Goal: Transaction & Acquisition: Purchase product/service

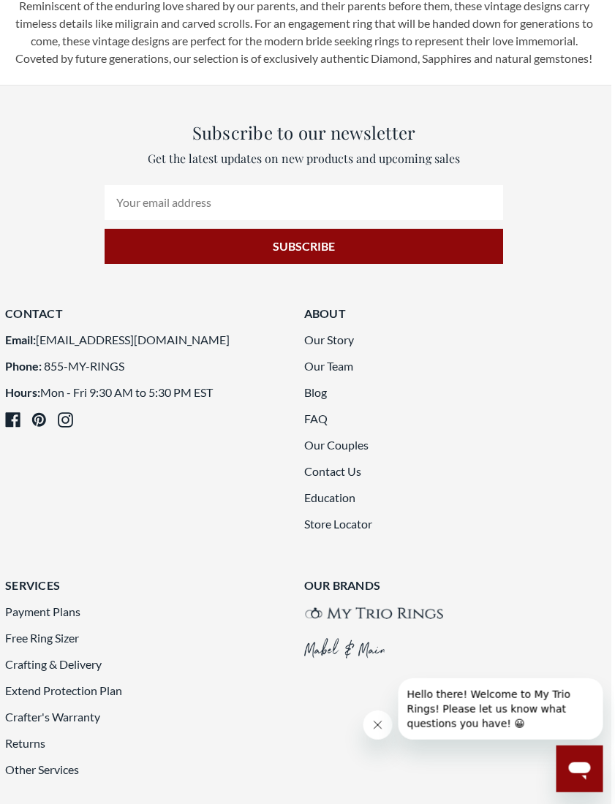
scroll to position [2688, 15]
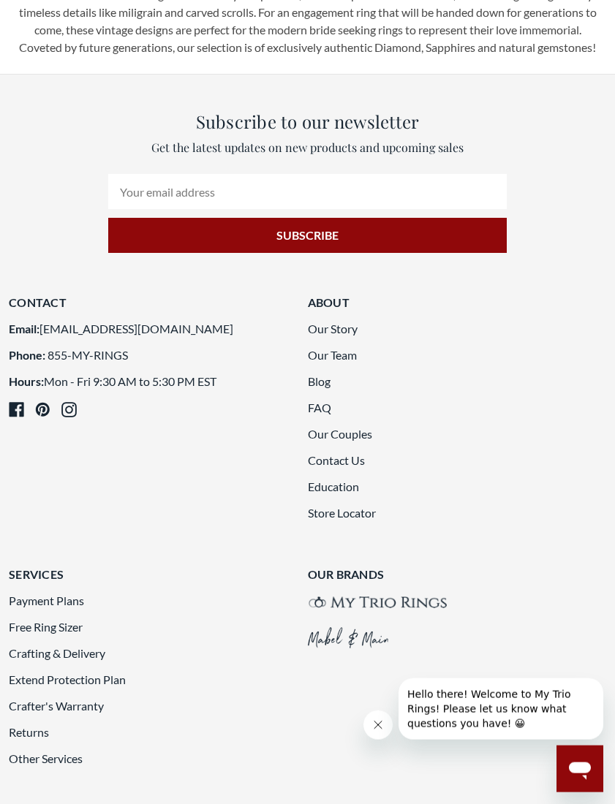
scroll to position [2699, 0]
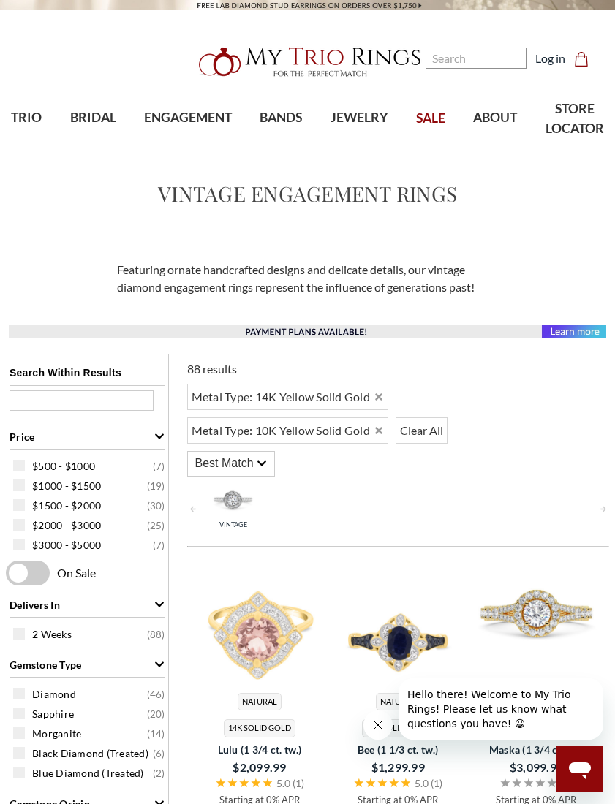
click at [163, 118] on span "ENGAGEMENT" at bounding box center [188, 117] width 88 height 19
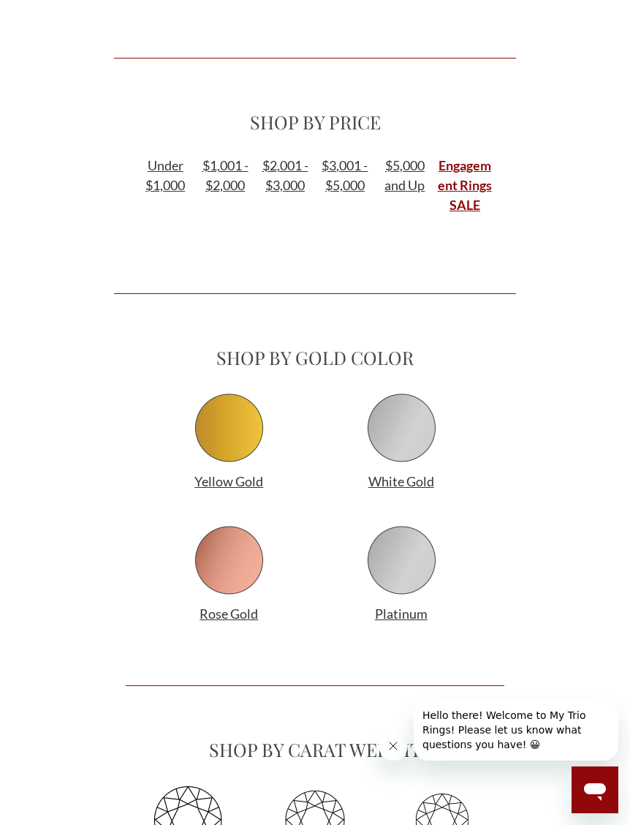
scroll to position [1249, 0]
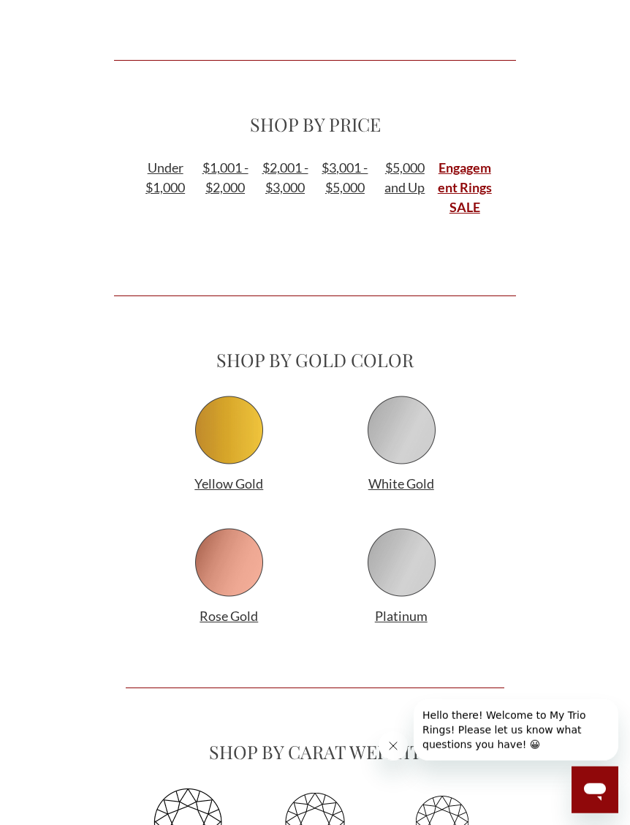
click at [223, 481] on span "Yellow Gold" at bounding box center [229, 483] width 69 height 16
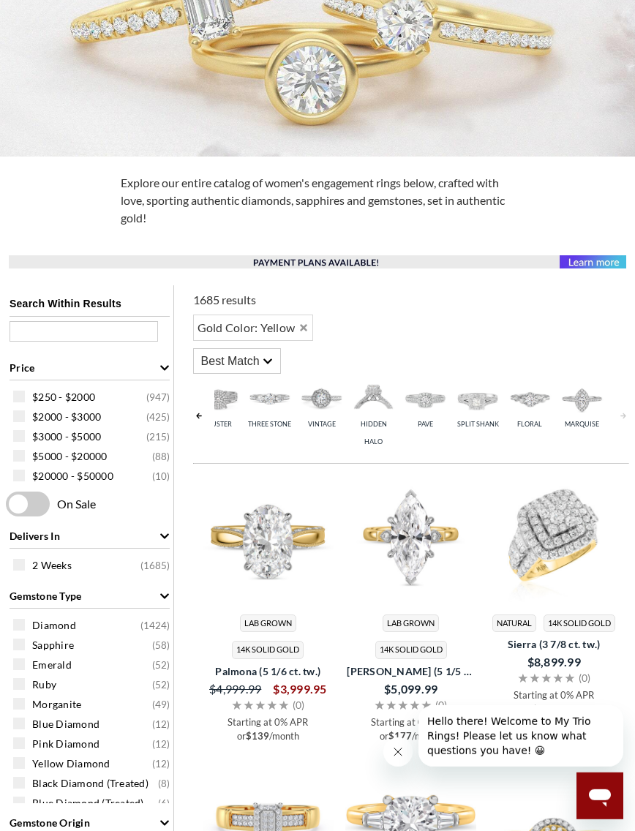
scroll to position [0, 283]
click at [531, 407] on img at bounding box center [530, 398] width 45 height 45
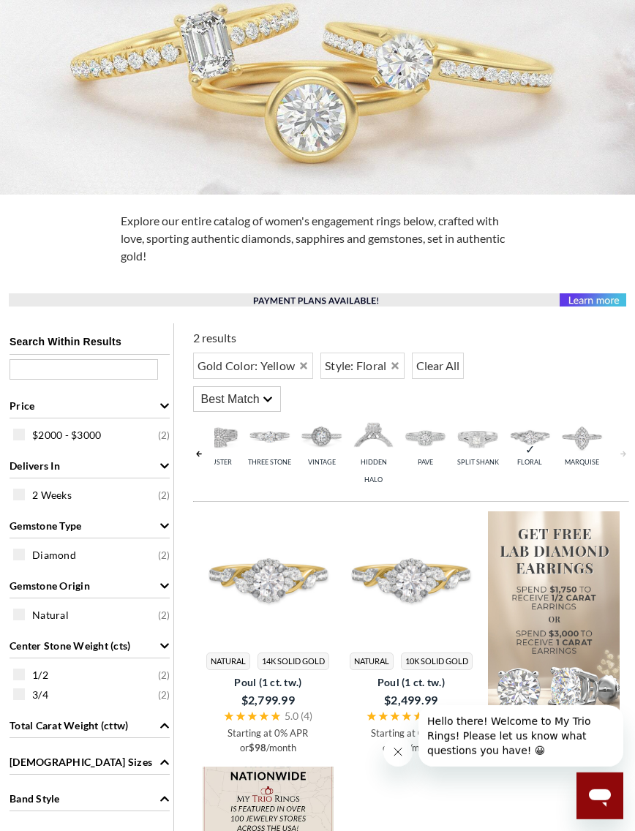
scroll to position [291, 0]
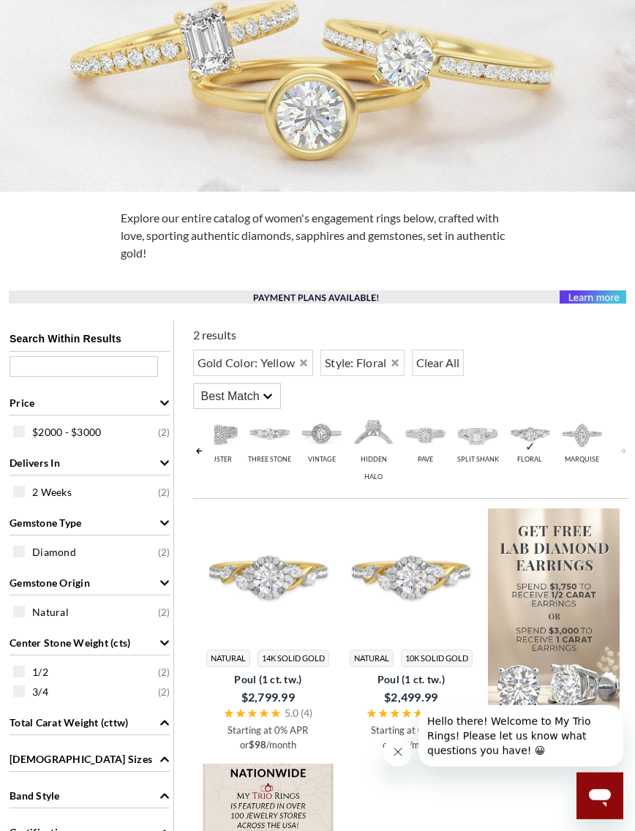
click at [532, 455] on span "Floral" at bounding box center [529, 459] width 25 height 8
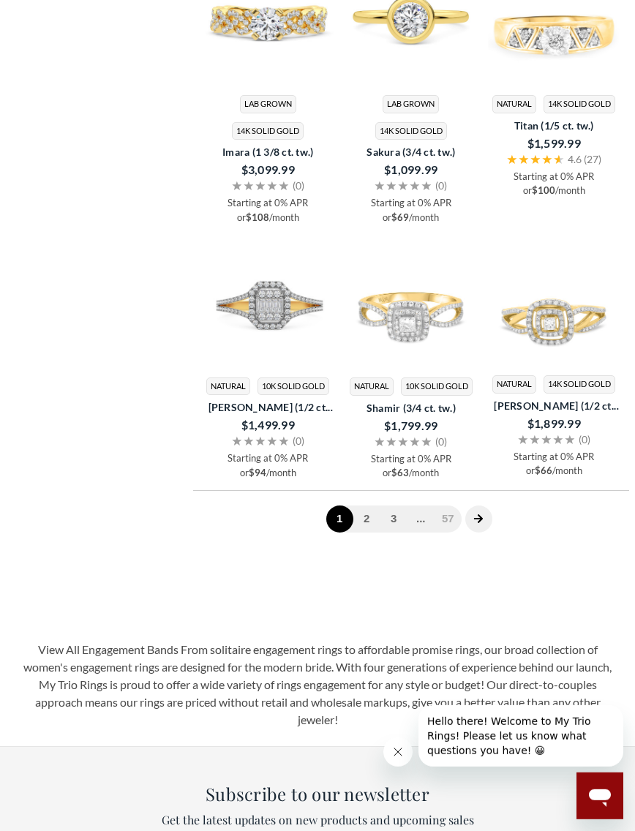
scroll to position [3023, 7]
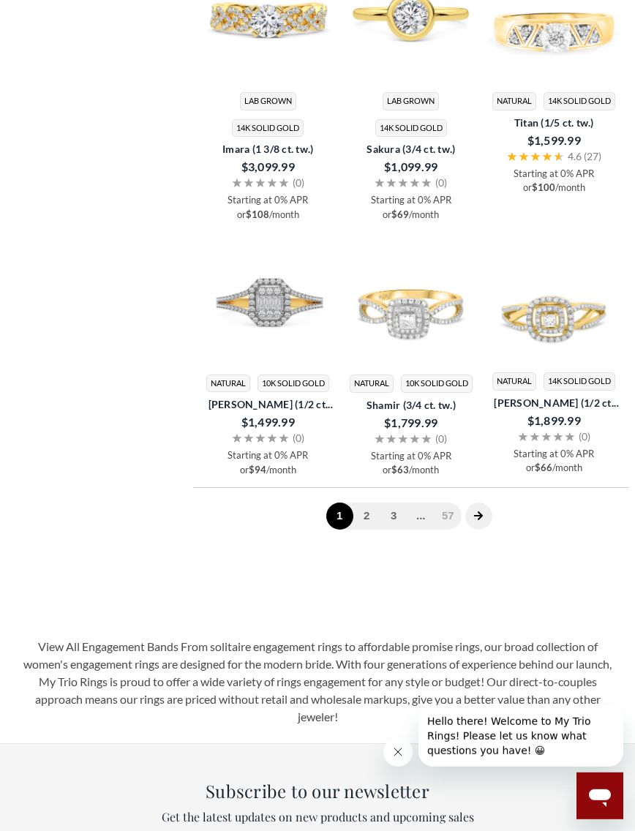
click at [362, 529] on link "2" at bounding box center [366, 515] width 27 height 27
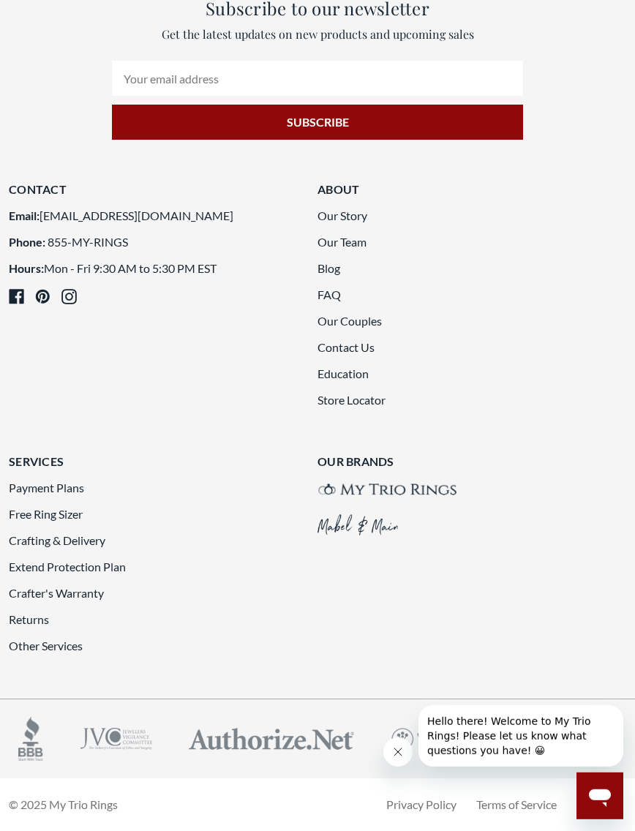
scroll to position [3066, 7]
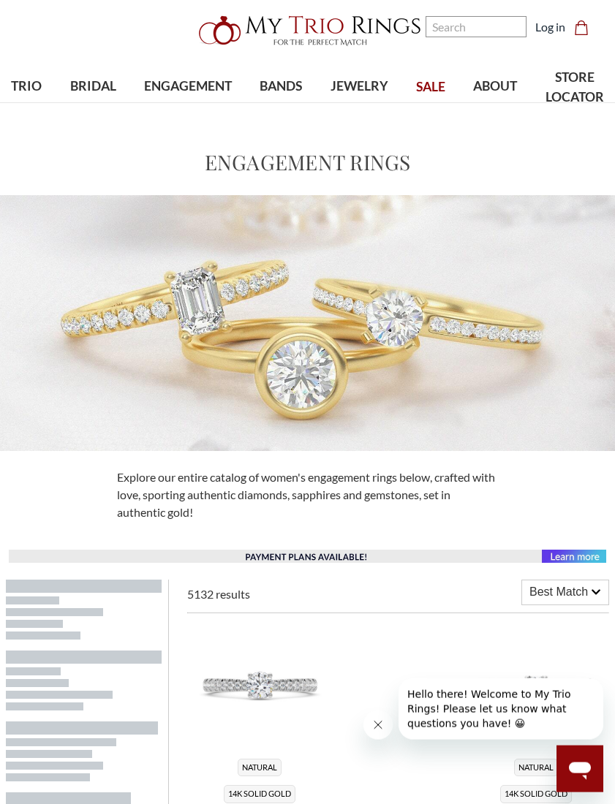
scroll to position [37, 0]
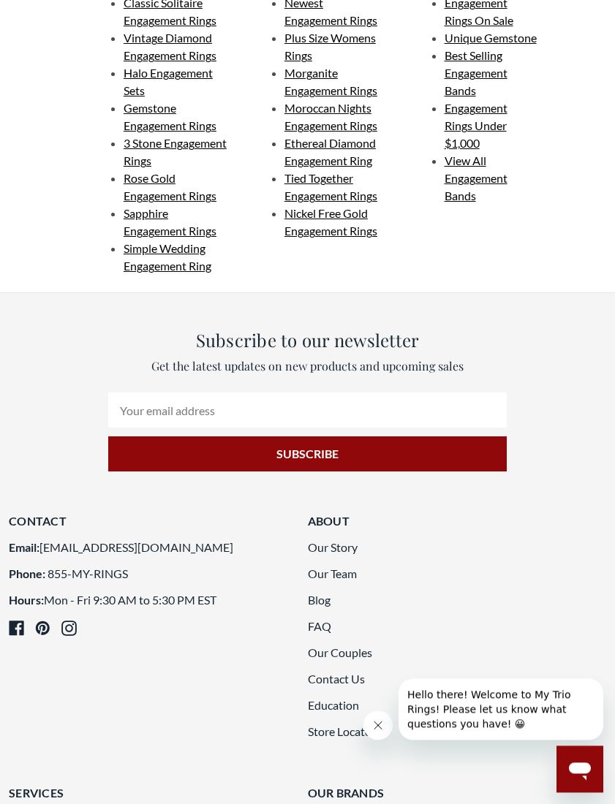
scroll to position [2972, 0]
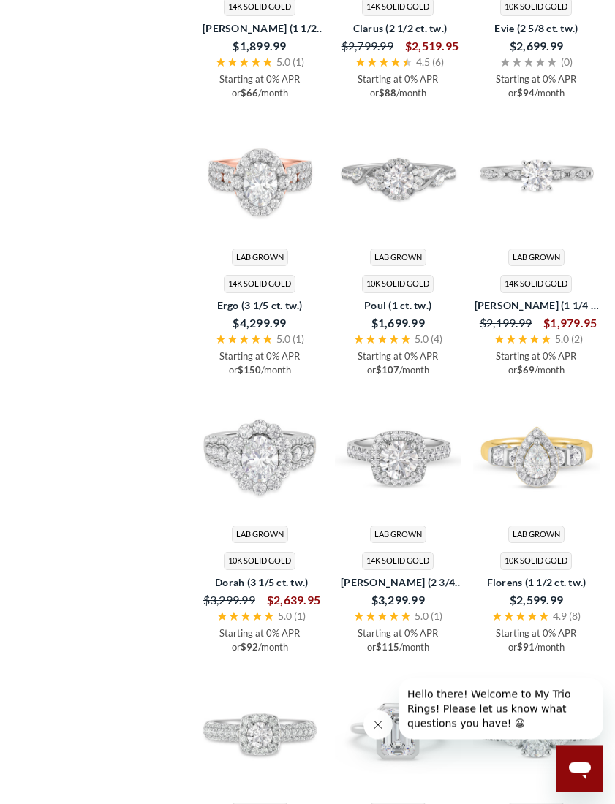
scroll to position [2140, 0]
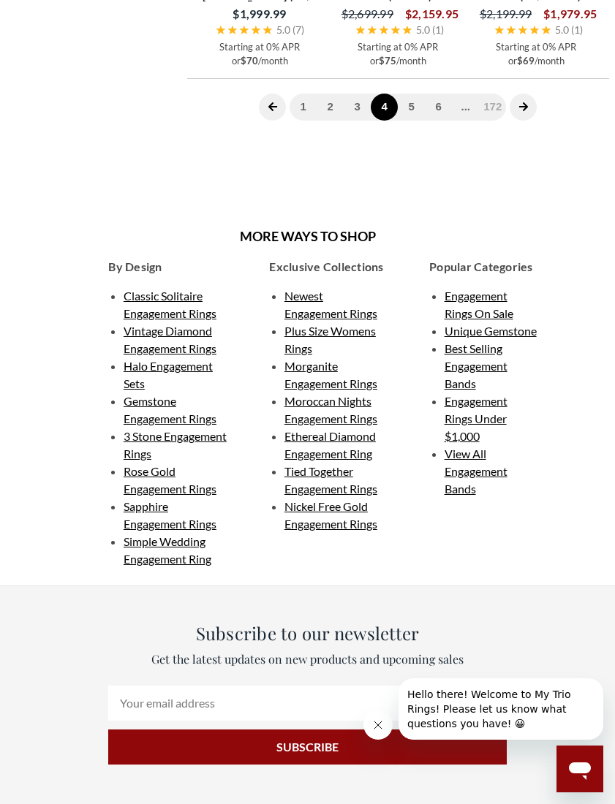
click at [415, 121] on link "5" at bounding box center [411, 107] width 27 height 27
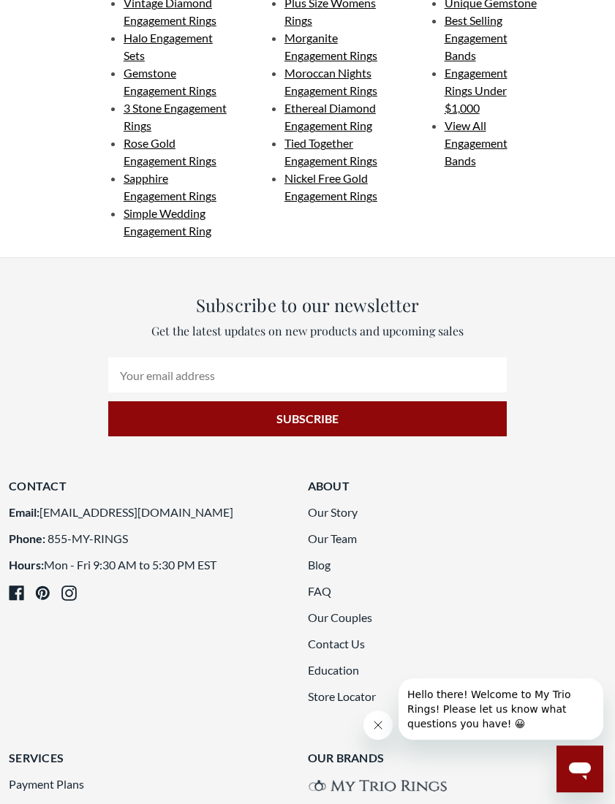
scroll to position [3012, 0]
